Goal: Task Accomplishment & Management: Complete application form

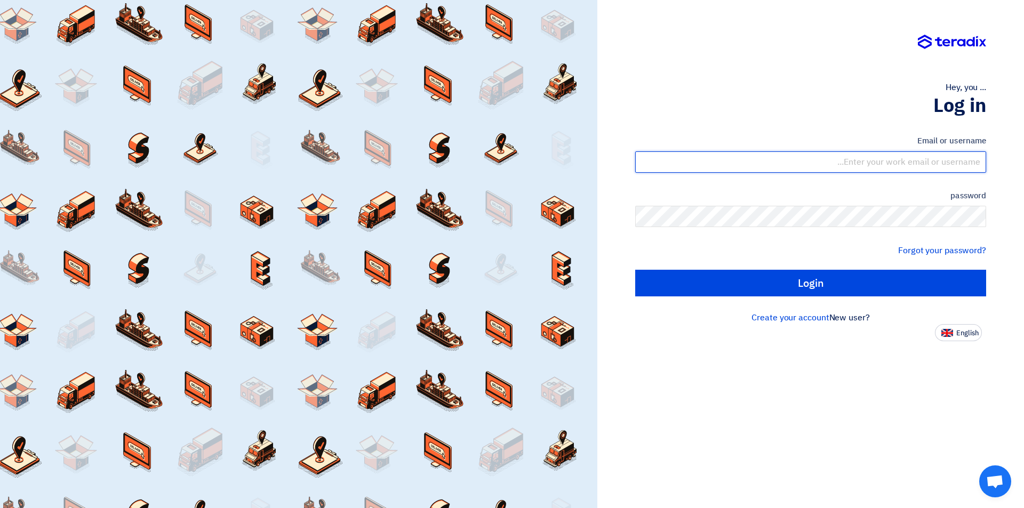
type input "[EMAIL_ADDRESS][DOMAIN_NAME]"
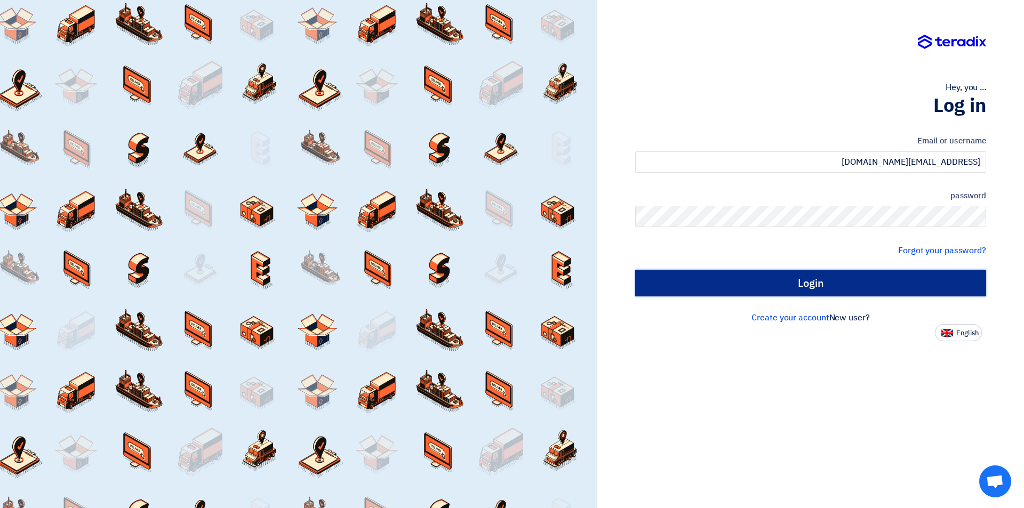
click at [807, 289] on input "Login" at bounding box center [810, 283] width 351 height 27
type input "Sign in"
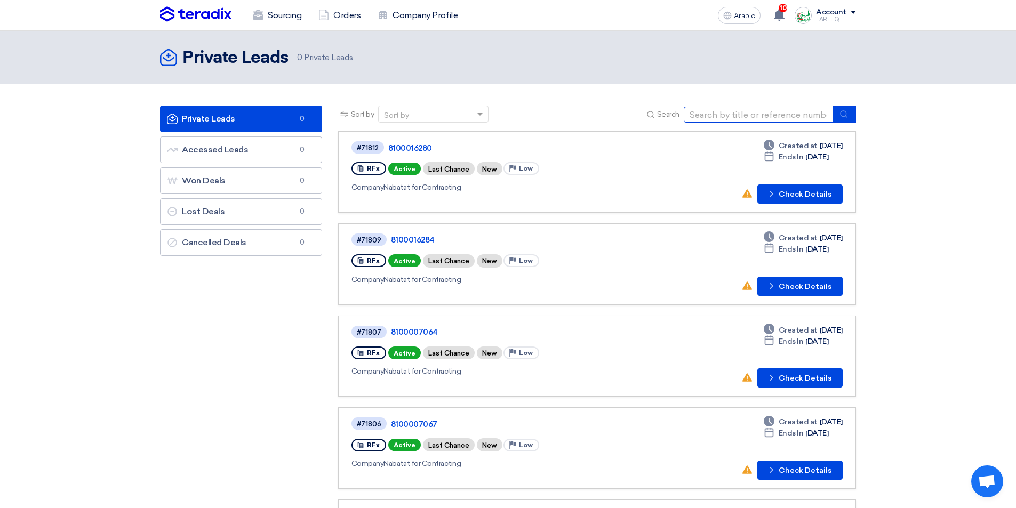
click at [733, 114] on input at bounding box center [758, 115] width 149 height 16
type input "16251"
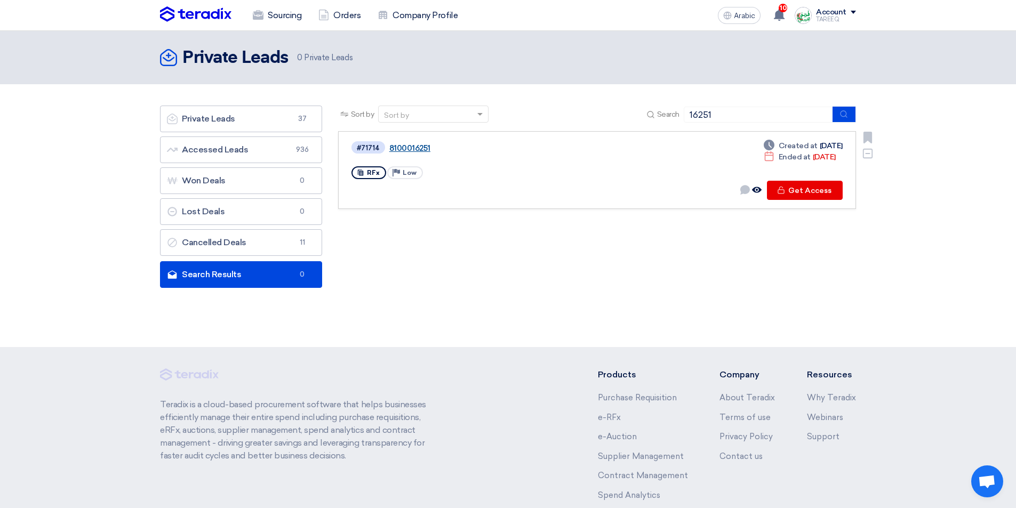
click at [414, 148] on font "8100016251" at bounding box center [409, 148] width 41 height 10
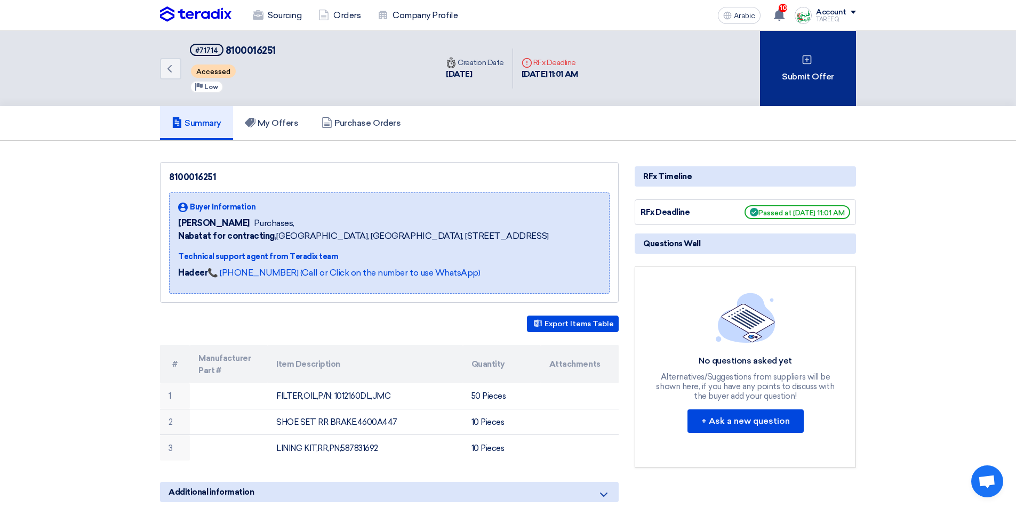
click at [771, 84] on div "Submit Offer" at bounding box center [808, 68] width 96 height 75
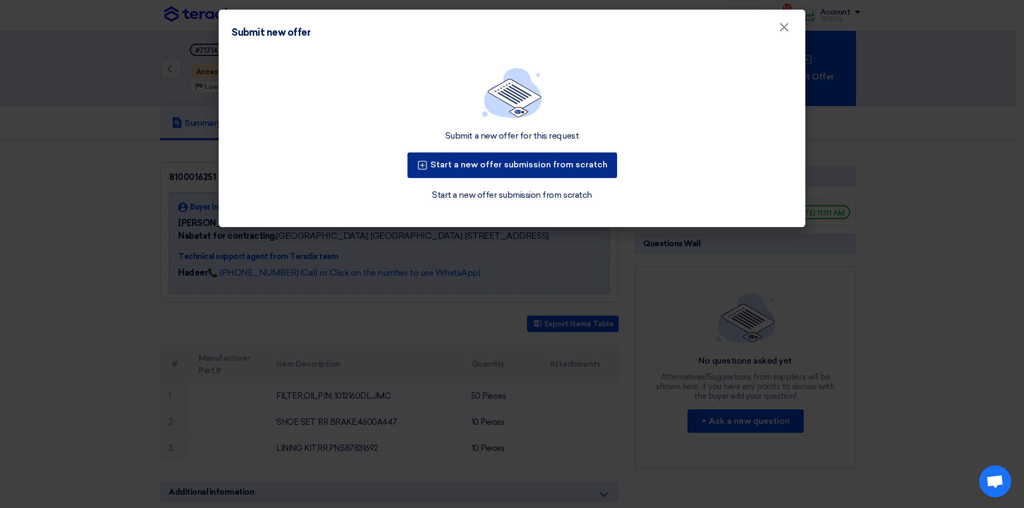
click at [547, 168] on font "Start a new offer submission from scratch" at bounding box center [518, 164] width 177 height 10
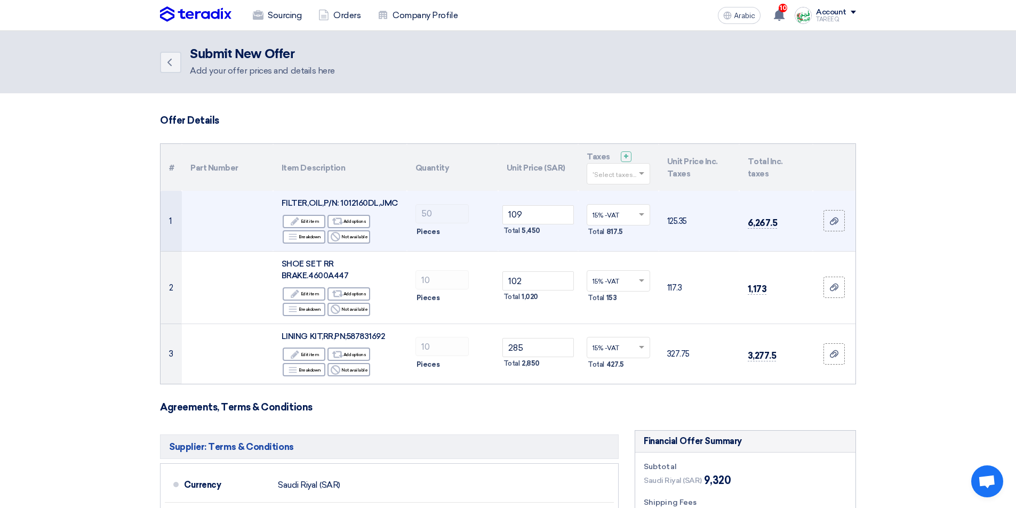
click at [359, 200] on font "FILTER,OIL,P/N: 1012160DL,JMC" at bounding box center [340, 203] width 116 height 10
click at [381, 202] on font "FILTER,OIL,P/N: 1012160DL,JMC" at bounding box center [340, 203] width 116 height 10
click at [382, 202] on font "FILTER,OIL,P/N: 1012160DL,JMC" at bounding box center [340, 203] width 116 height 10
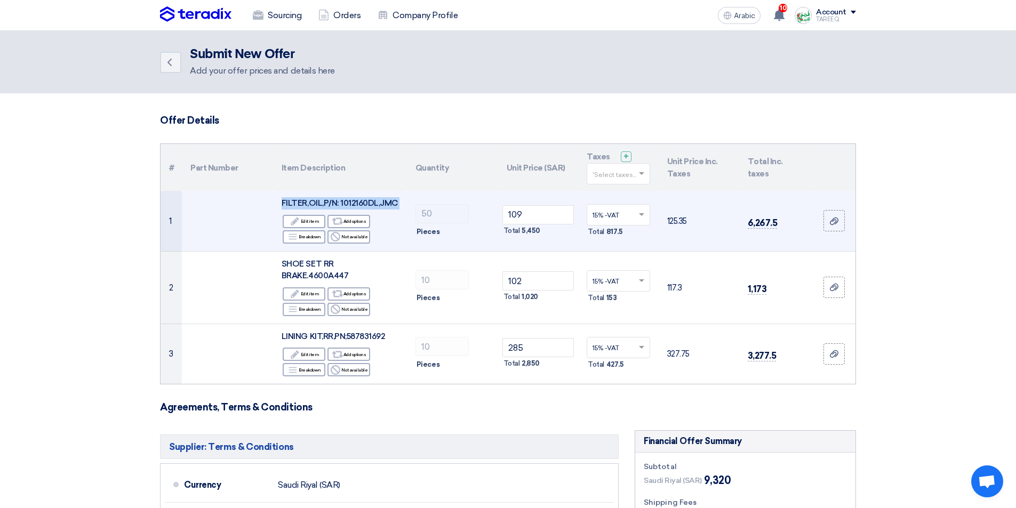
click at [382, 202] on font "FILTER,OIL,P/N: 1012160DL,JMC" at bounding box center [340, 203] width 116 height 10
click at [341, 203] on font "FILTER,OIL,P/N: 1012160DL,JMC" at bounding box center [340, 203] width 116 height 10
drag, startPoint x: 338, startPoint y: 203, endPoint x: 409, endPoint y: 202, distance: 70.9
click at [409, 202] on tr "1 FILTER,OIL,P/N: 1012160DL,JMC Edit Edit item Alternative Add options Breakdow…" at bounding box center [507, 221] width 695 height 60
click at [440, 198] on td "50 Pieces" at bounding box center [452, 221] width 91 height 60
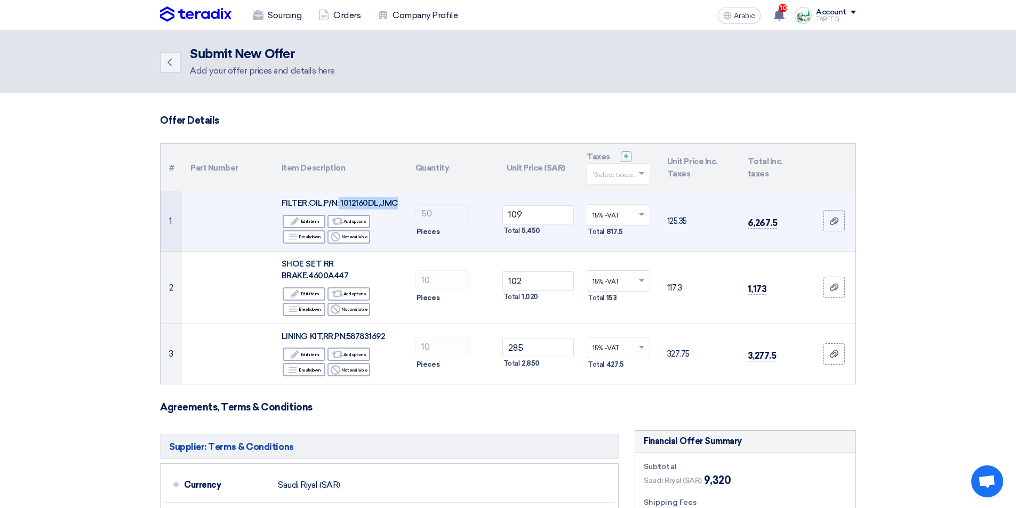
drag, startPoint x: 337, startPoint y: 203, endPoint x: 396, endPoint y: 203, distance: 58.1
click at [396, 203] on font "FILTER,OIL,P/N: 1012160DL,JMC" at bounding box center [340, 203] width 116 height 10
copy font "1012160DL,JMC"
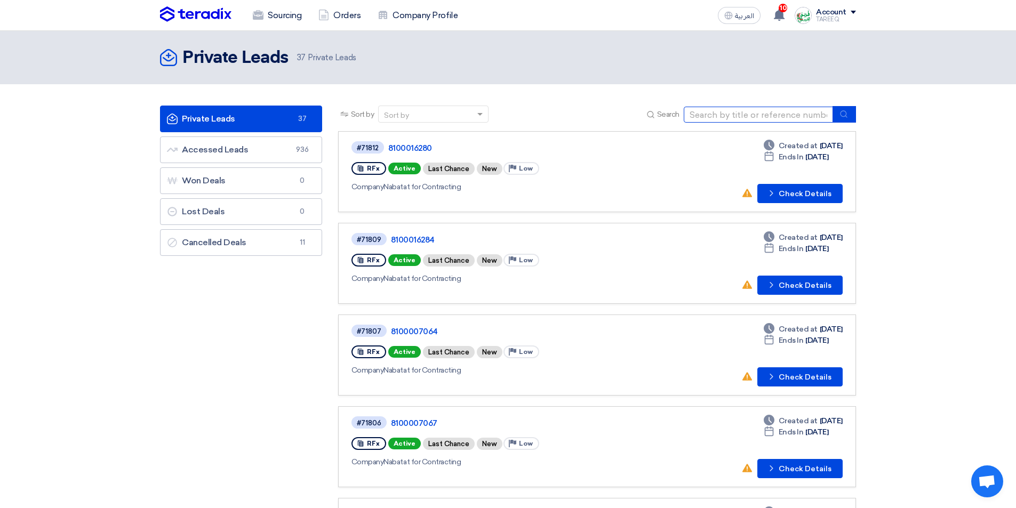
click at [726, 116] on input at bounding box center [758, 115] width 149 height 16
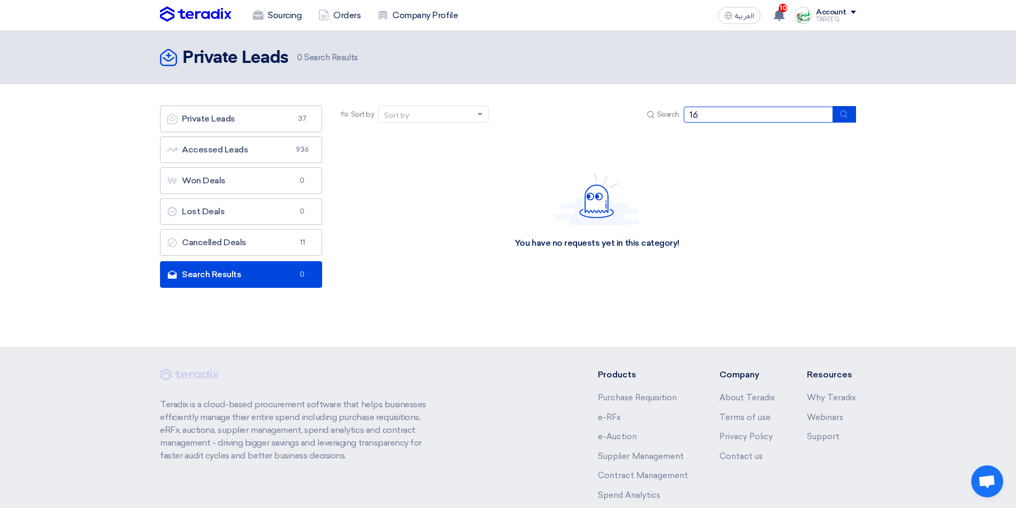
type input "1"
click at [269, 123] on link "Private Leads Private Leads 37" at bounding box center [241, 119] width 162 height 27
click at [708, 112] on input at bounding box center [758, 115] width 149 height 16
type input "16292"
click at [746, 159] on div "You have no requests yet in this category!" at bounding box center [597, 211] width 518 height 160
